Goal: Task Accomplishment & Management: Complete application form

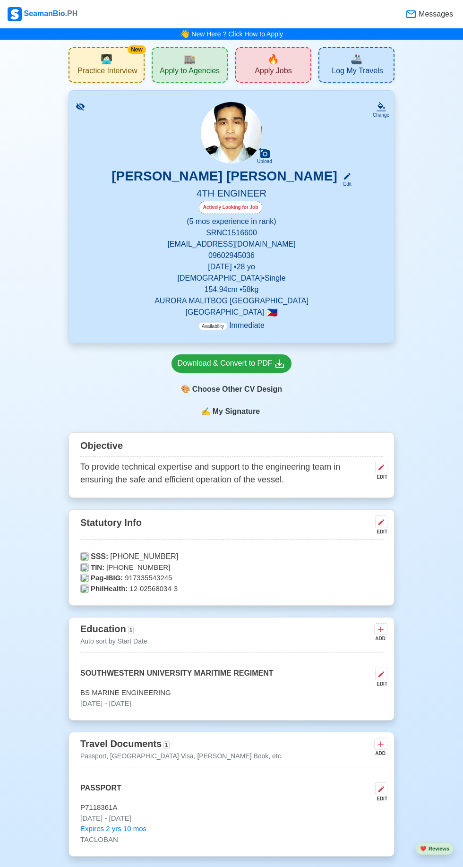
click at [256, 62] on div "🔥 Apply Jobs" at bounding box center [273, 64] width 76 height 35
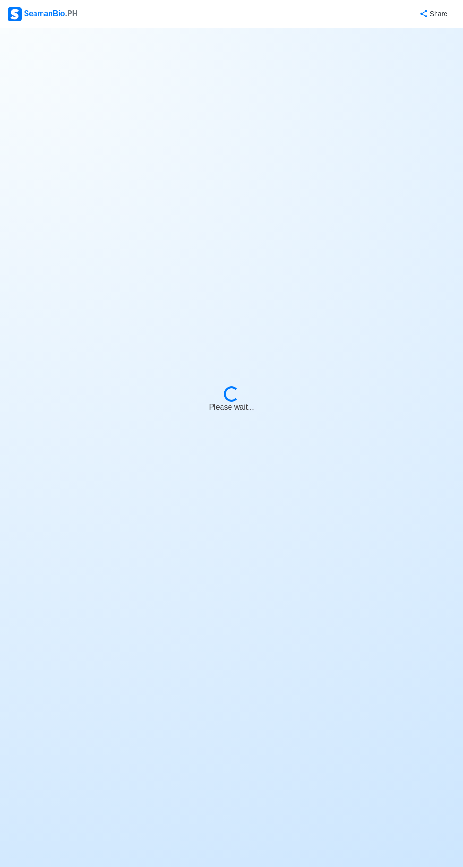
select select "4th Engineer"
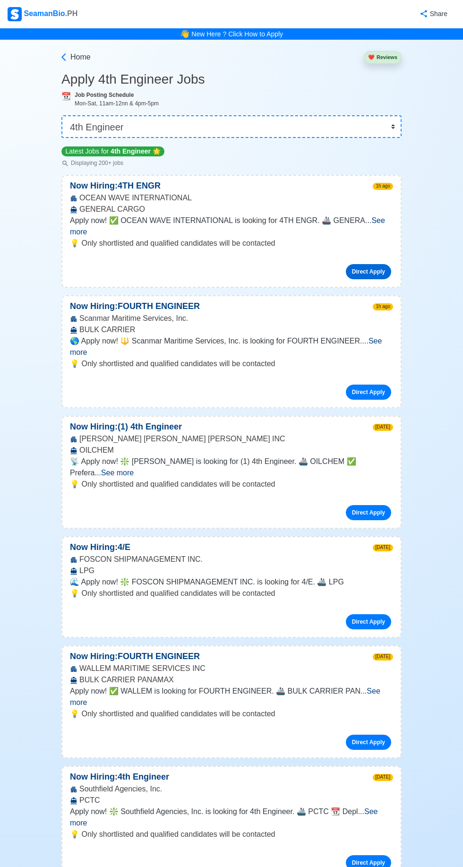
click at [381, 264] on link "Direct Apply" at bounding box center [368, 271] width 45 height 15
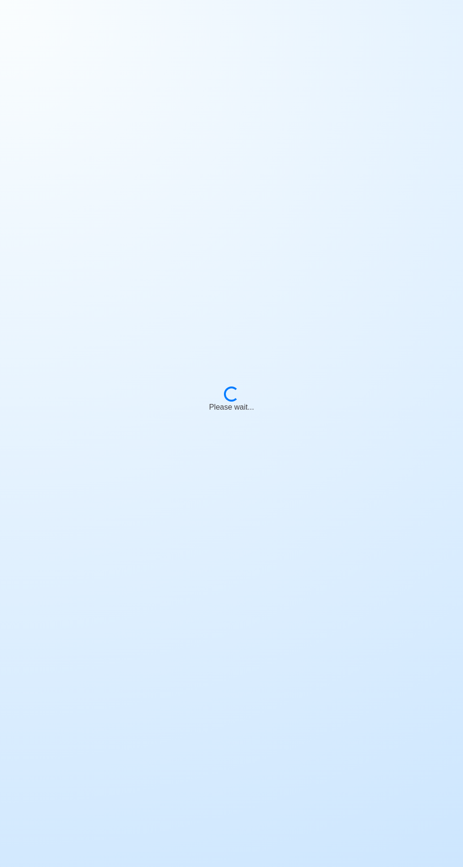
scroll to position [66, 0]
click at [376, 260] on body "Loading... Please wait..." at bounding box center [231, 433] width 463 height 867
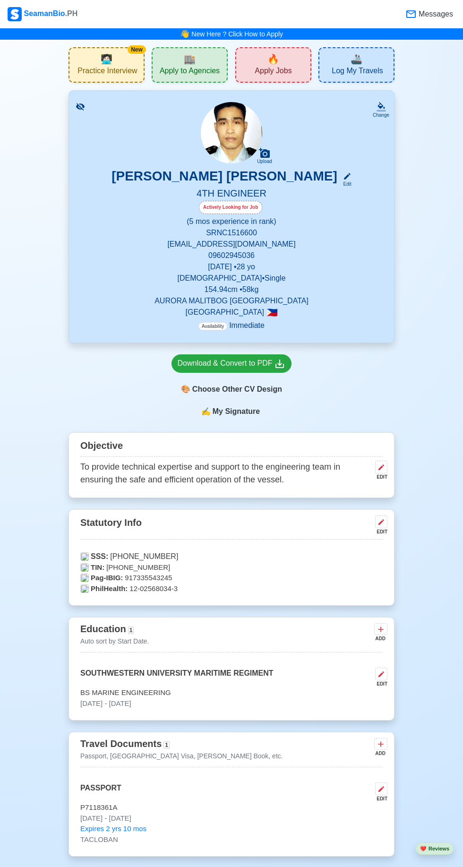
click at [280, 66] on span "Apply Jobs" at bounding box center [273, 72] width 37 height 12
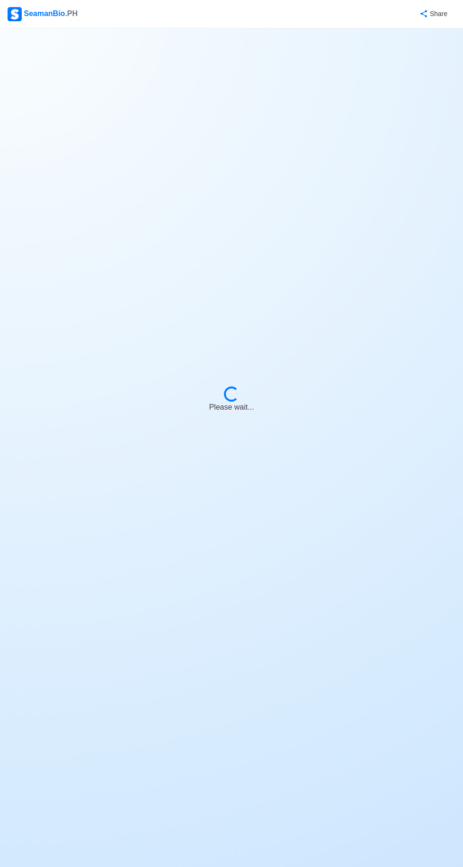
select select "4th Engineer"
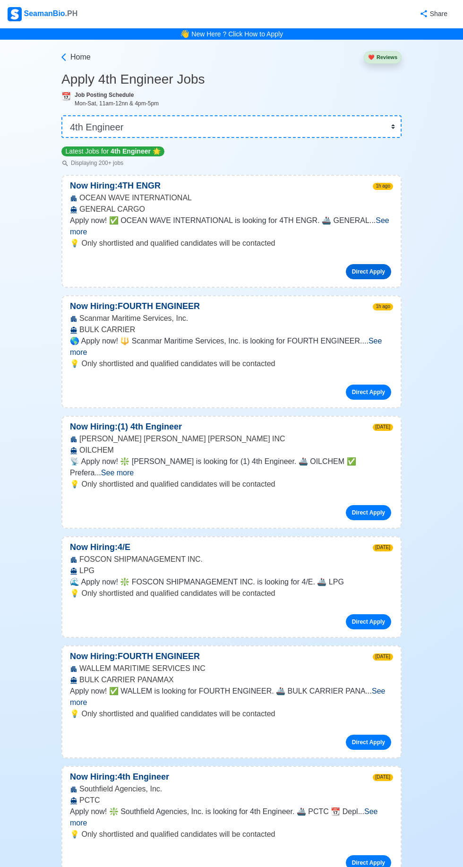
click at [369, 264] on link "Direct Apply" at bounding box center [368, 271] width 45 height 15
click at [369, 385] on link "Direct Apply" at bounding box center [368, 392] width 45 height 15
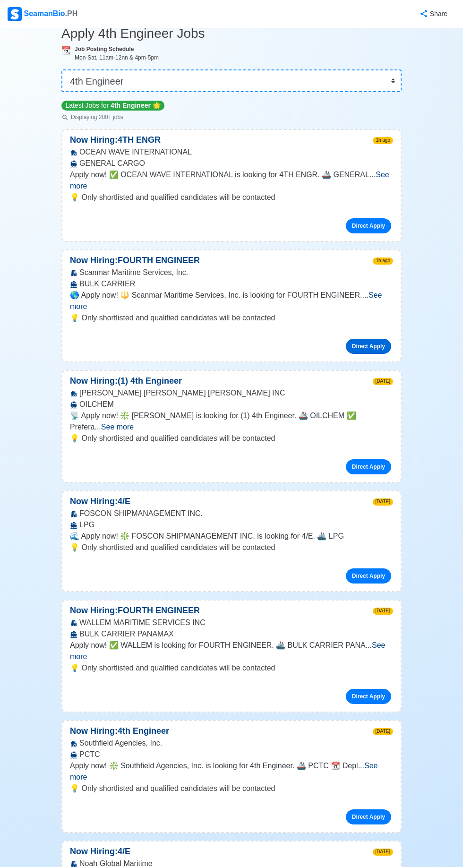
scroll to position [46, 0]
click at [378, 459] on link "Direct Apply" at bounding box center [368, 466] width 45 height 15
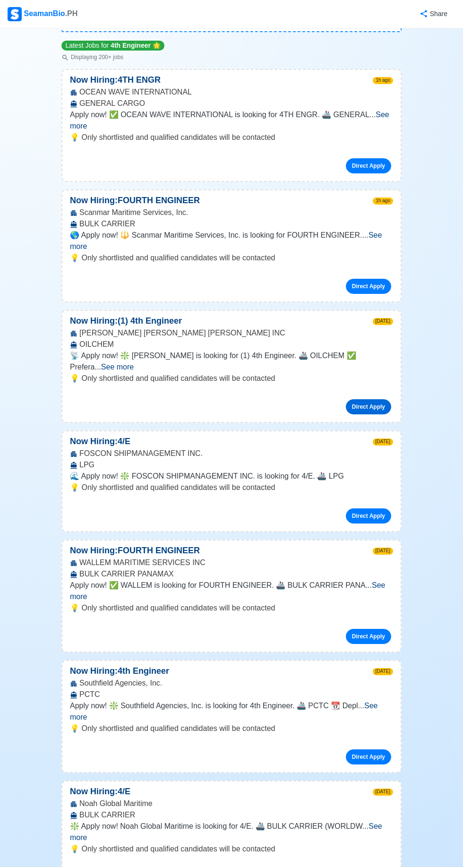
scroll to position [85, 0]
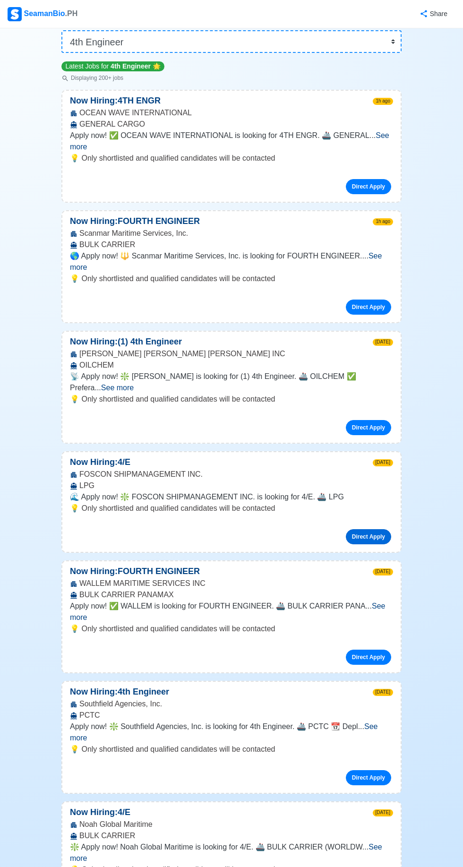
click at [370, 529] on link "Direct Apply" at bounding box center [368, 536] width 45 height 15
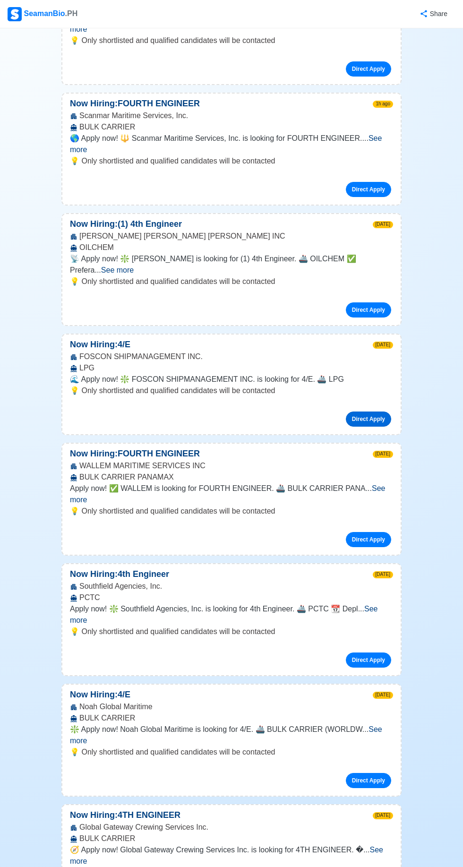
scroll to position [203, 0]
click at [377, 532] on link "Direct Apply" at bounding box center [368, 539] width 45 height 15
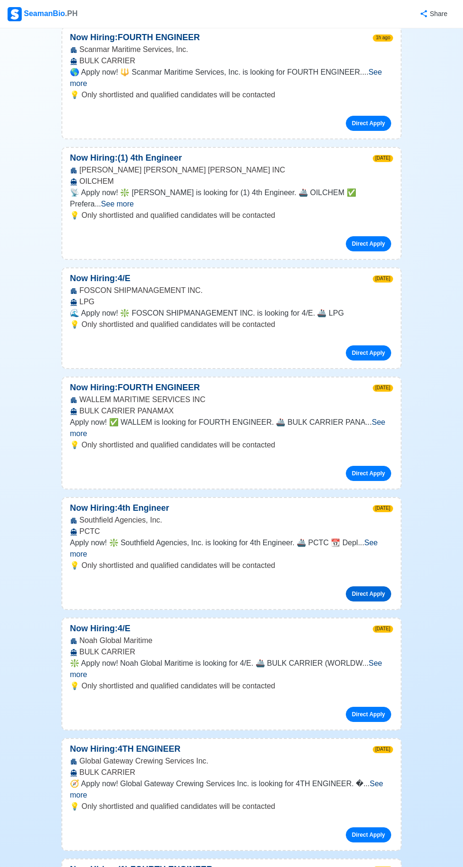
click at [375, 586] on link "Direct Apply" at bounding box center [368, 593] width 45 height 15
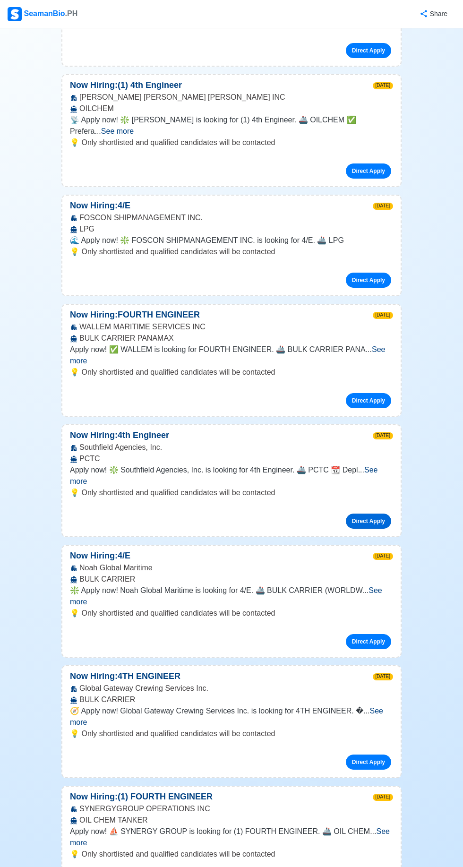
scroll to position [346, 0]
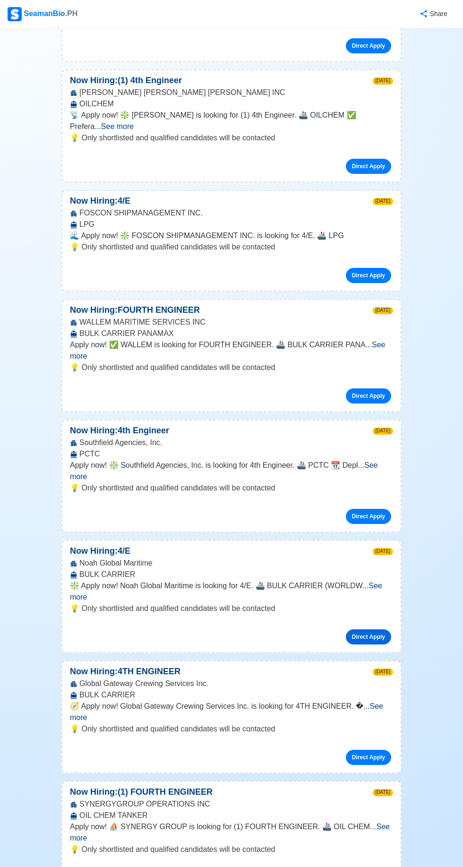
click at [379, 629] on link "Direct Apply" at bounding box center [368, 636] width 45 height 15
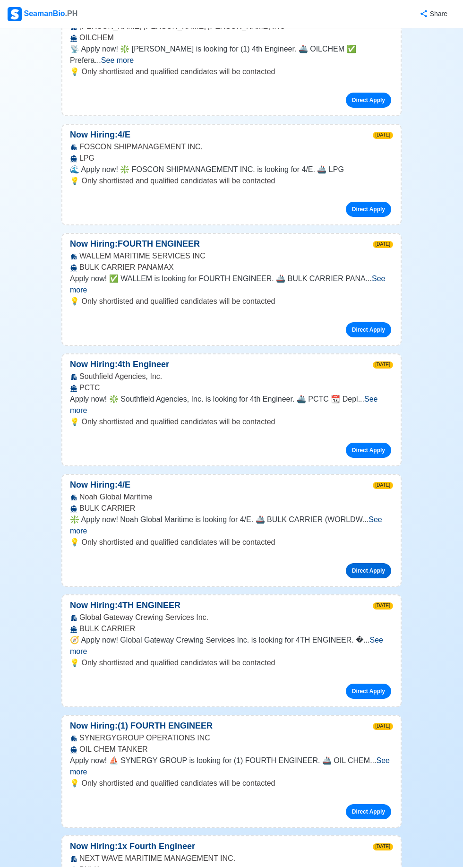
scroll to position [403, 0]
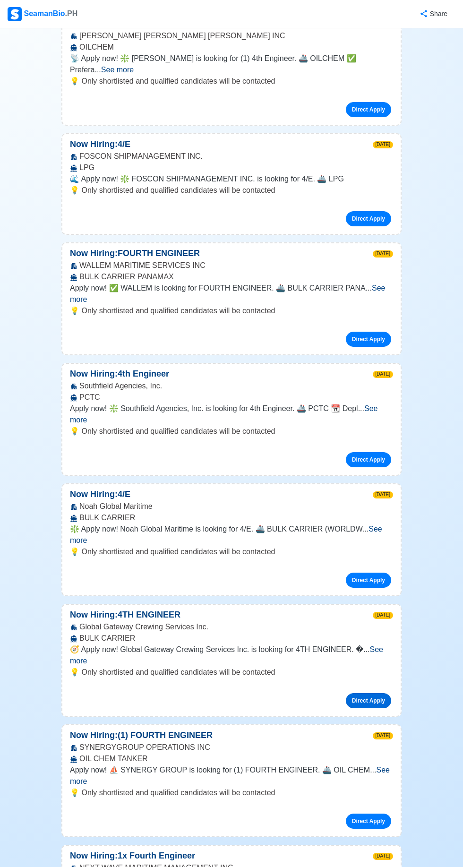
click at [374, 693] on link "Direct Apply" at bounding box center [368, 700] width 45 height 15
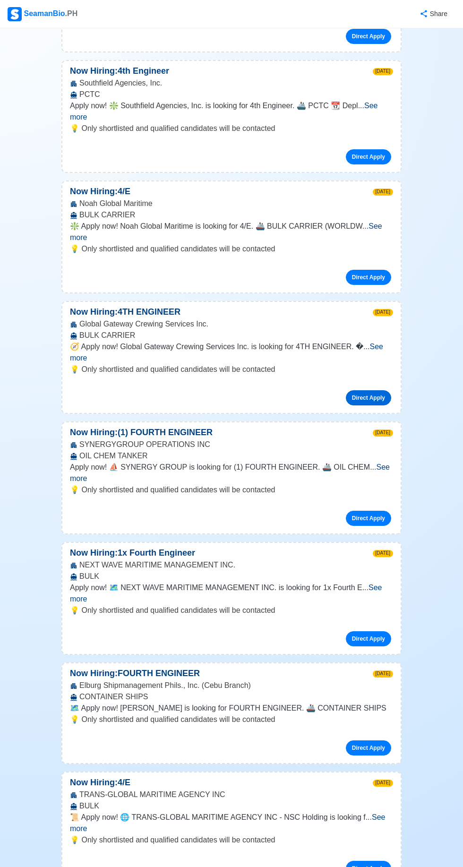
scroll to position [705, 0]
click at [376, 632] on link "Direct Apply" at bounding box center [368, 639] width 45 height 15
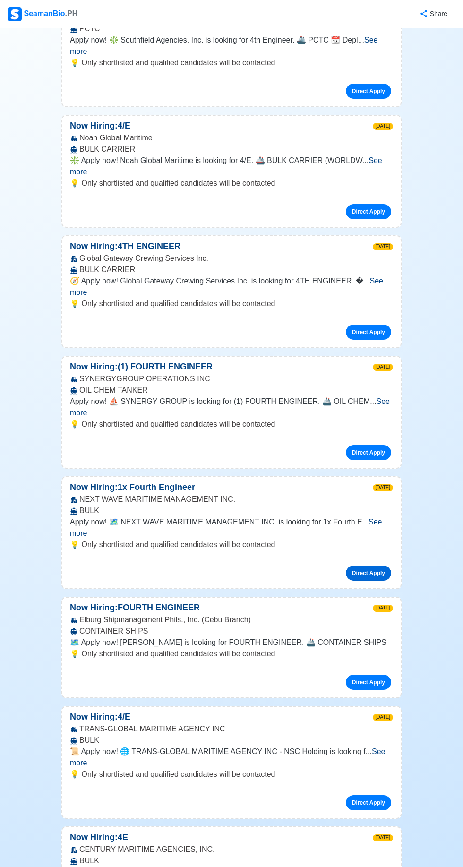
scroll to position [771, 0]
click at [379, 675] on link "Direct Apply" at bounding box center [368, 682] width 45 height 15
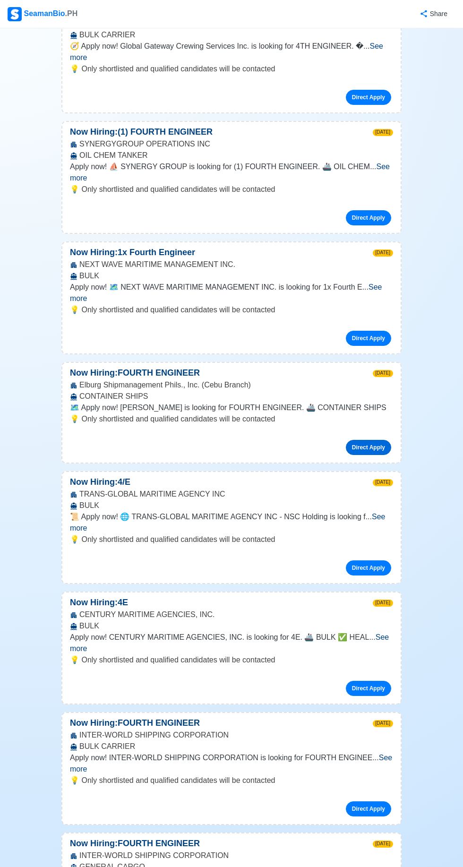
scroll to position [1028, 0]
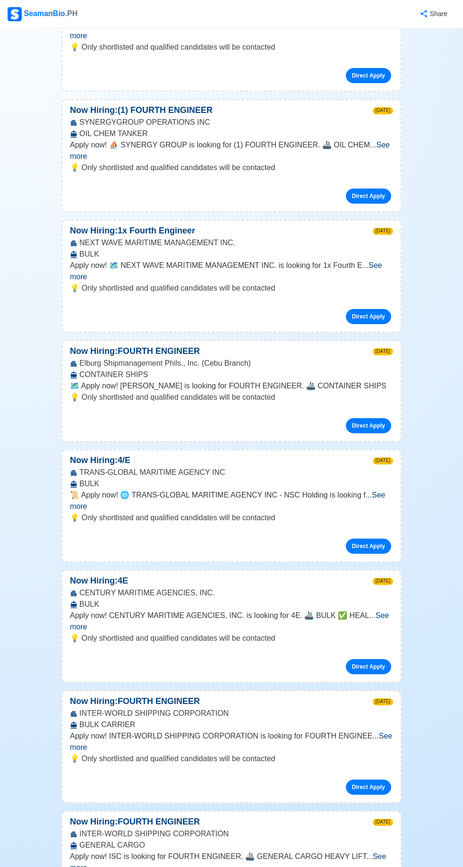
click at [385, 732] on span "See more" at bounding box center [231, 741] width 322 height 19
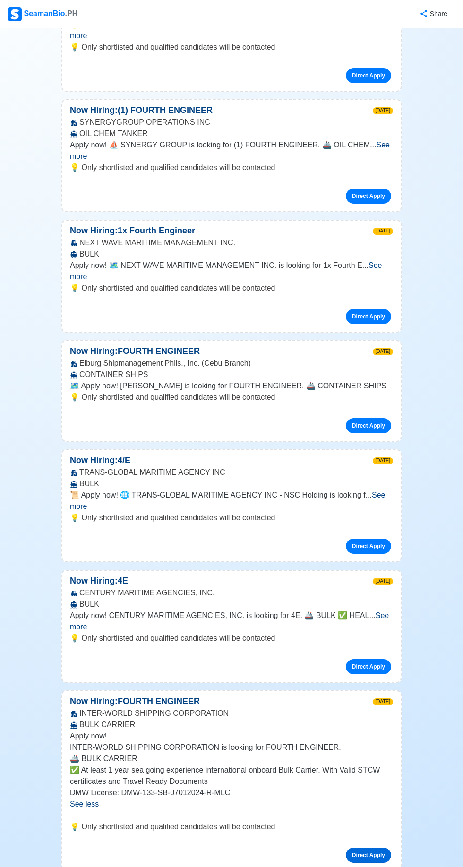
click at [380, 848] on link "Direct Apply" at bounding box center [368, 855] width 45 height 15
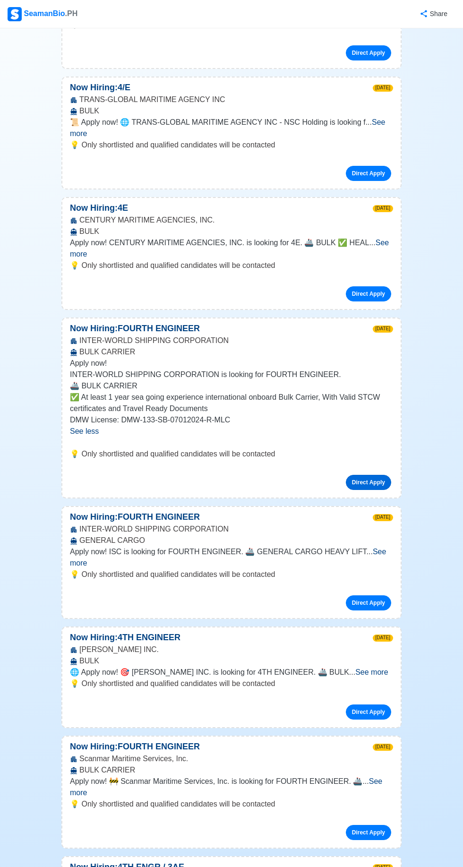
scroll to position [1404, 0]
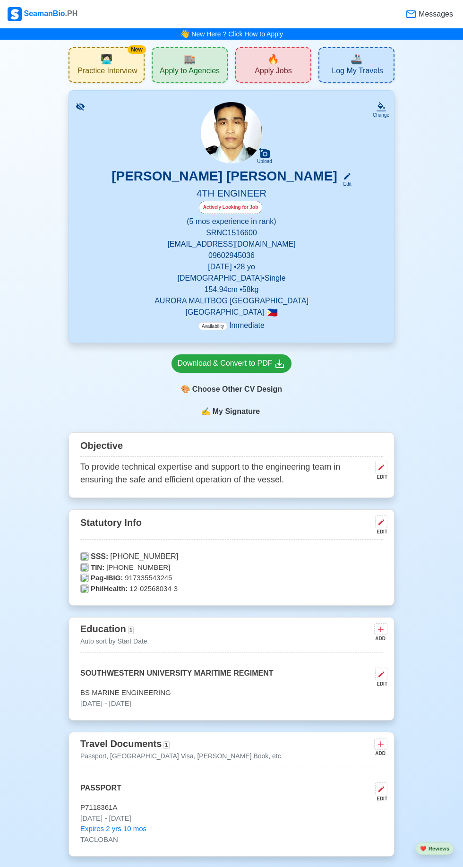
click at [269, 58] on span "🔥" at bounding box center [273, 59] width 12 height 14
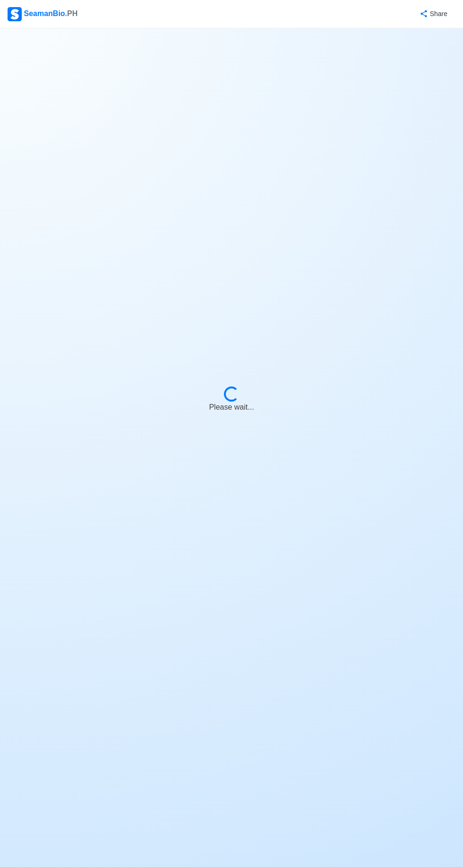
select select "4th Engineer"
